Goal: Task Accomplishment & Management: Use online tool/utility

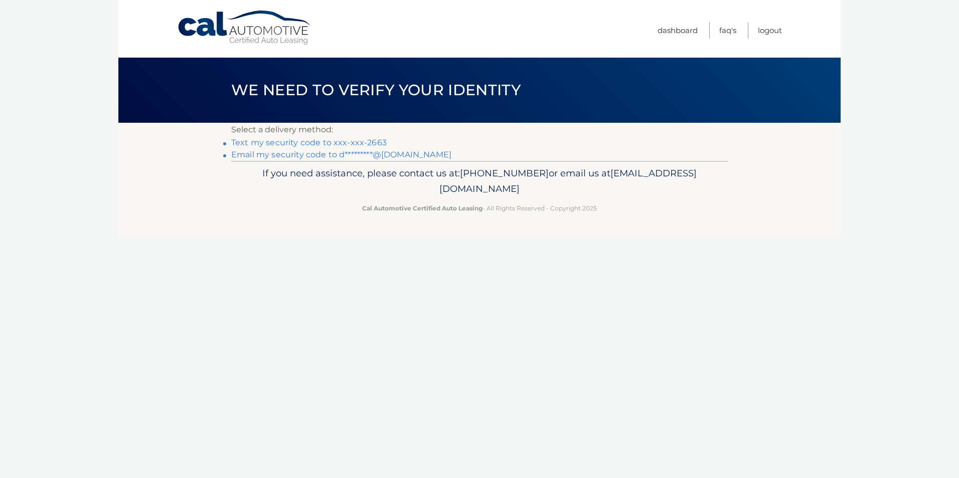
click at [361, 145] on link "Text my security code to xxx-xxx-2663" at bounding box center [308, 143] width 155 height 10
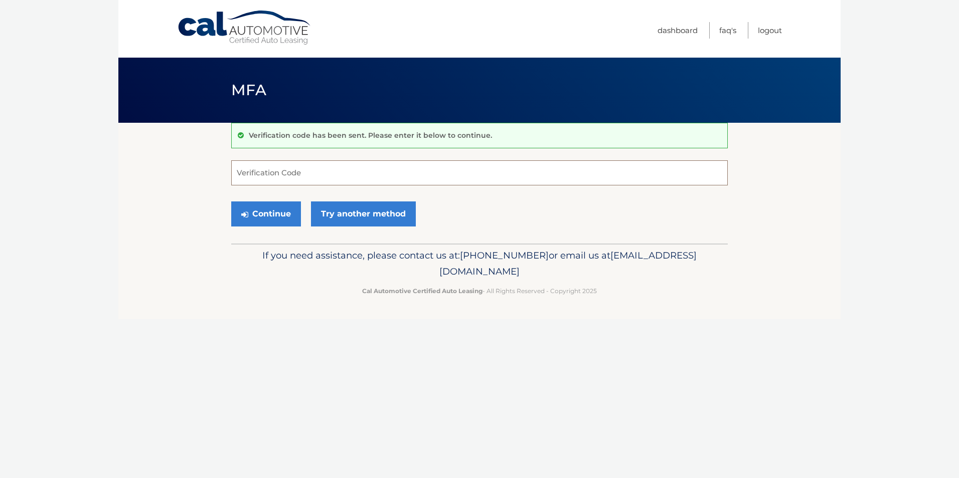
click at [333, 173] on input "Verification Code" at bounding box center [479, 172] width 496 height 25
type input "017574"
click at [263, 212] on button "Continue" at bounding box center [266, 214] width 70 height 25
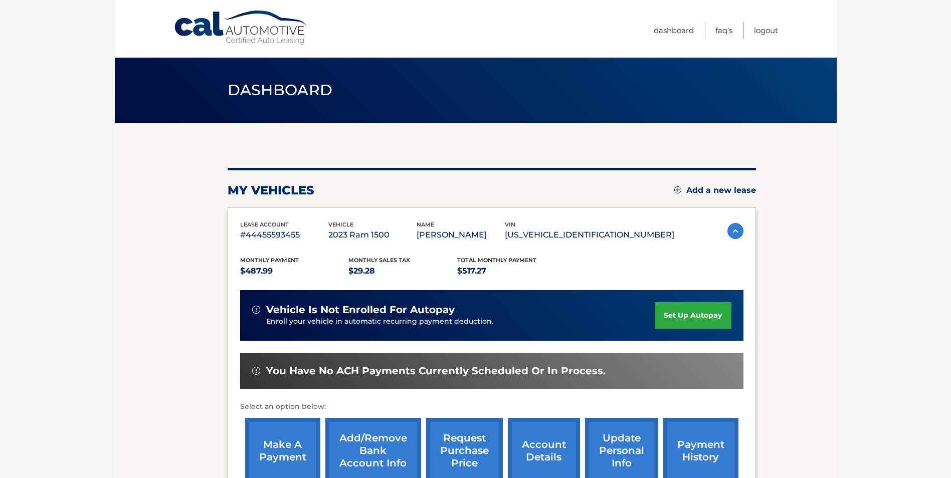
scroll to position [129, 0]
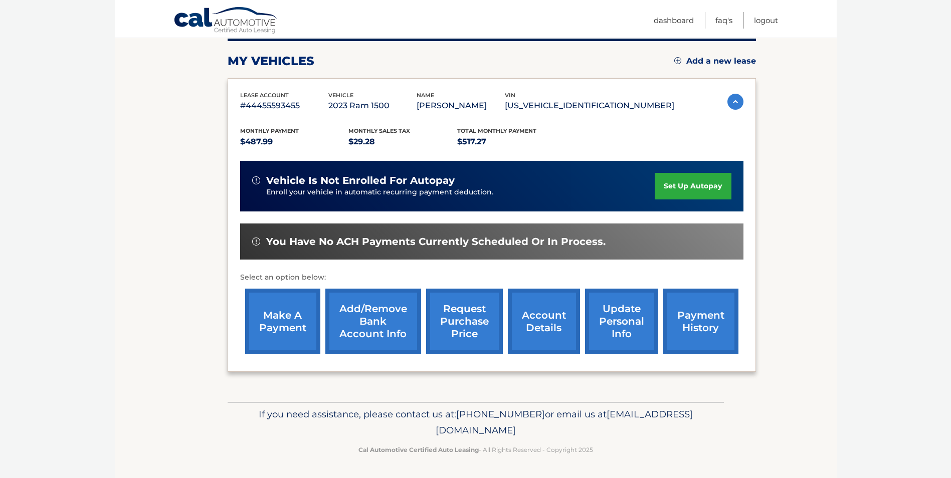
click at [284, 313] on link "make a payment" at bounding box center [282, 322] width 75 height 66
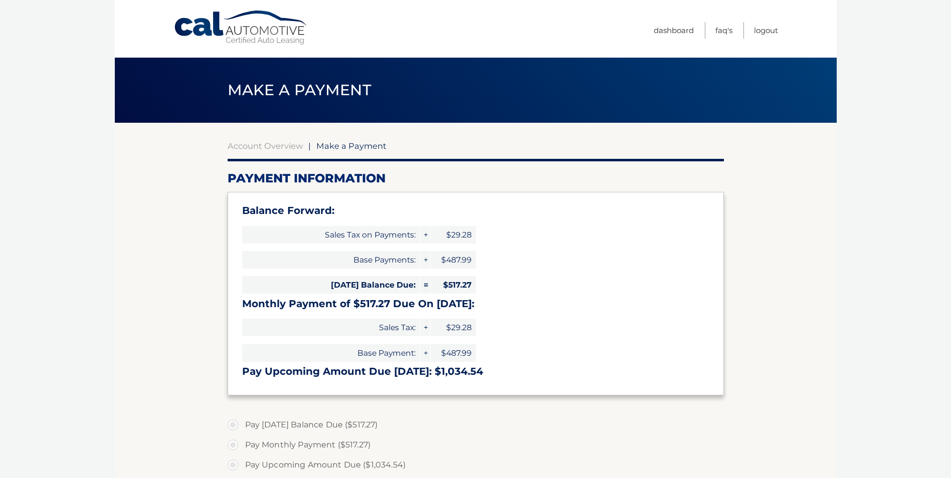
select select "Yzk5M2Q0ZDYtN2Y5Ny00ODk2LTg2NGItMjFkNDAzODI5NWE2"
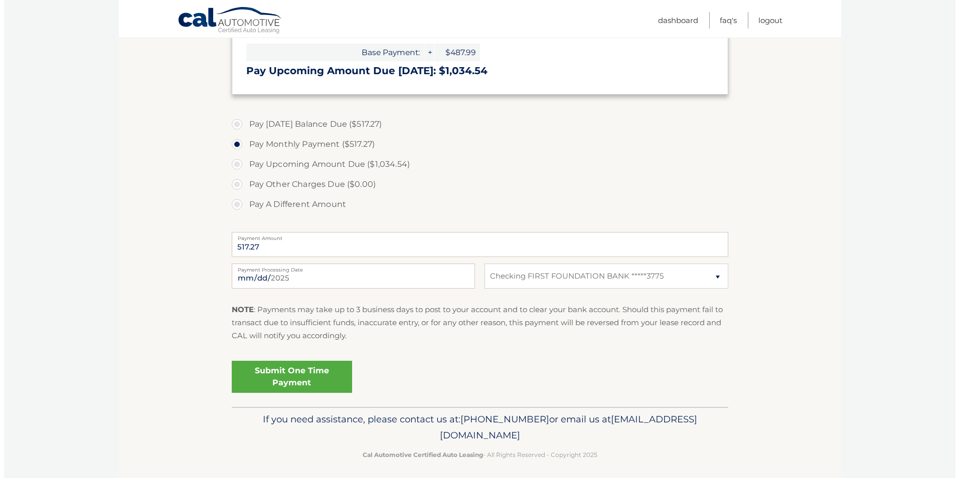
scroll to position [306, 0]
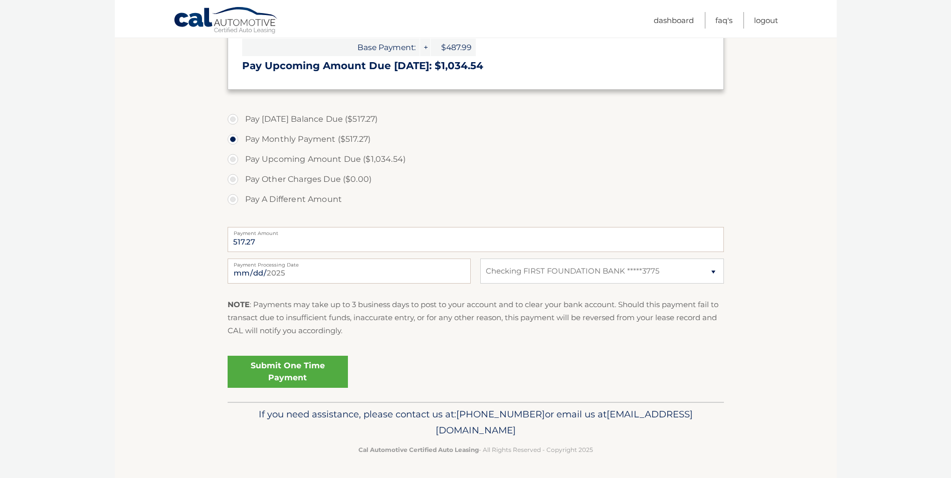
click at [281, 366] on link "Submit One Time Payment" at bounding box center [288, 372] width 120 height 32
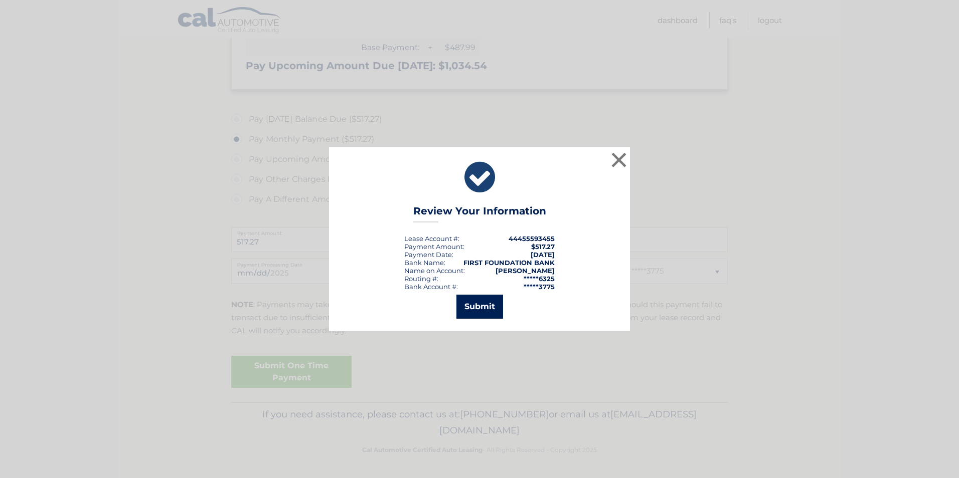
click at [469, 306] on button "Submit" at bounding box center [479, 307] width 47 height 24
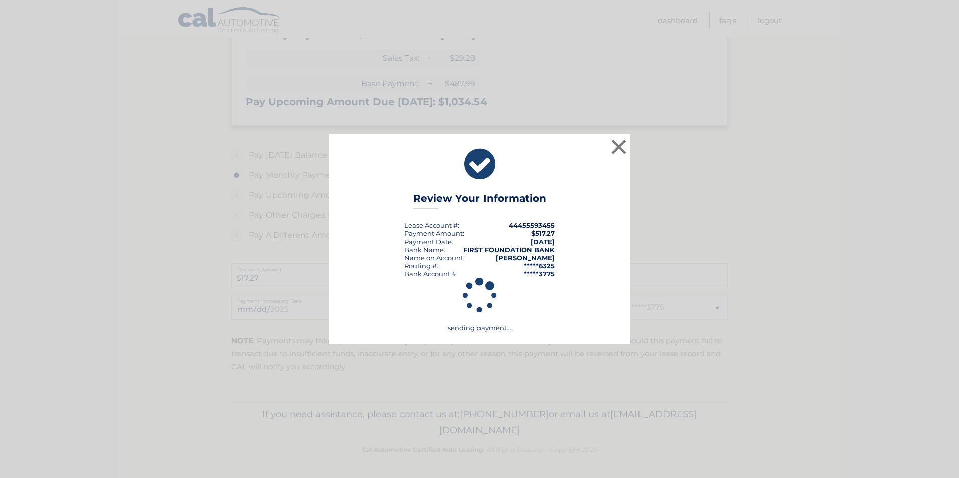
scroll to position [270, 0]
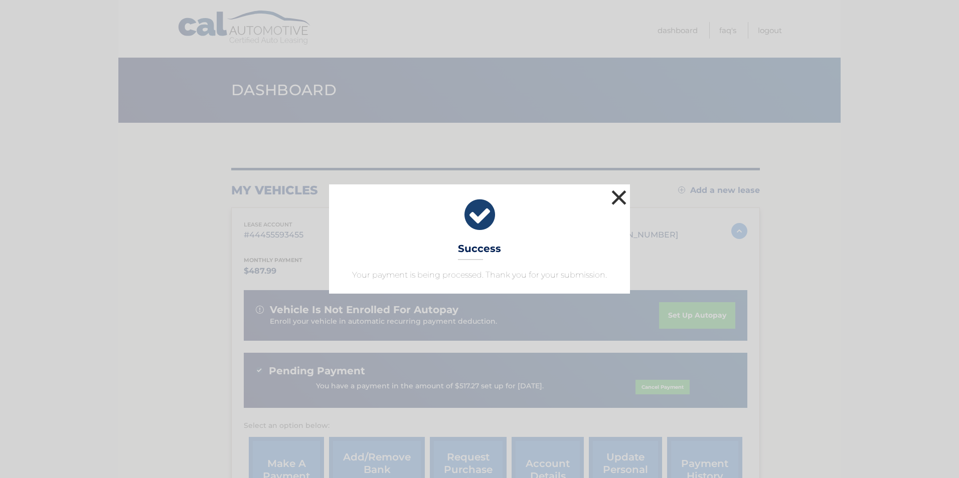
click at [619, 198] on button "×" at bounding box center [619, 198] width 20 height 20
